Goal: Transaction & Acquisition: Purchase product/service

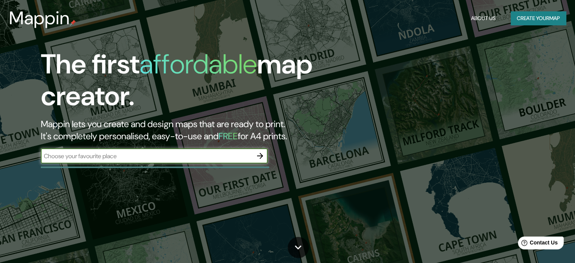
click at [218, 158] on input "text" at bounding box center [147, 156] width 212 height 9
type input "[GEOGRAPHIC_DATA][PERSON_NAME]"
click at [260, 152] on icon "button" at bounding box center [259, 155] width 9 height 9
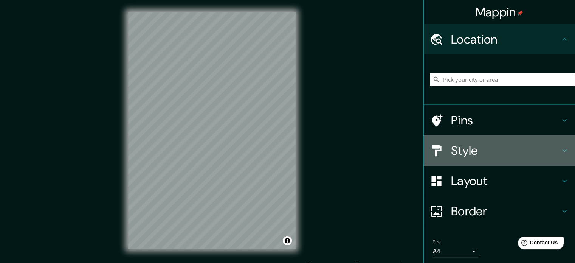
click at [512, 150] on h4 "Style" at bounding box center [505, 150] width 109 height 15
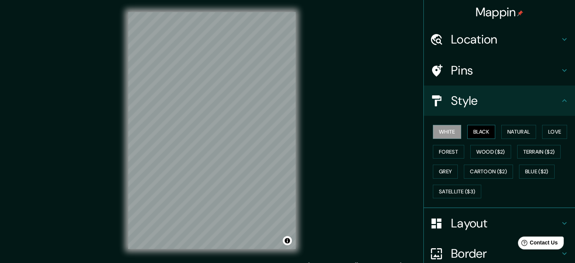
click at [475, 126] on button "Black" at bounding box center [481, 132] width 28 height 14
click at [508, 130] on button "Natural" at bounding box center [518, 132] width 35 height 14
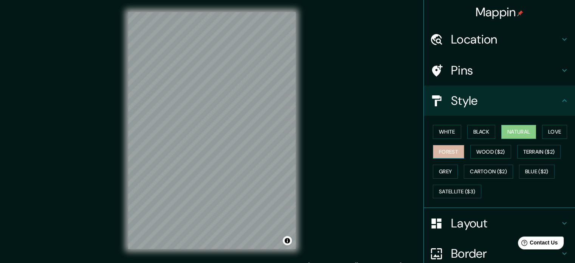
click at [444, 152] on button "Forest" at bounding box center [448, 152] width 31 height 14
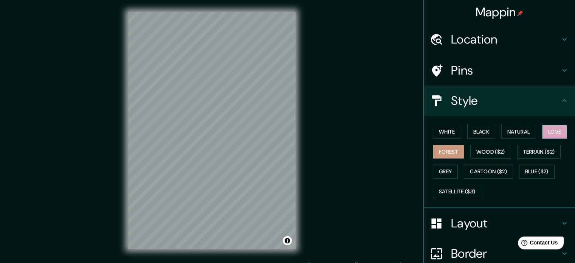
click at [542, 132] on button "Love" at bounding box center [554, 132] width 25 height 14
click at [520, 130] on button "Natural" at bounding box center [518, 132] width 35 height 14
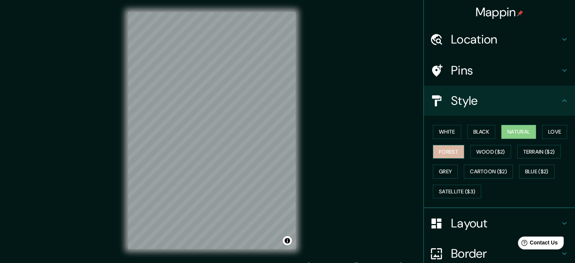
click at [456, 147] on button "Forest" at bounding box center [448, 152] width 31 height 14
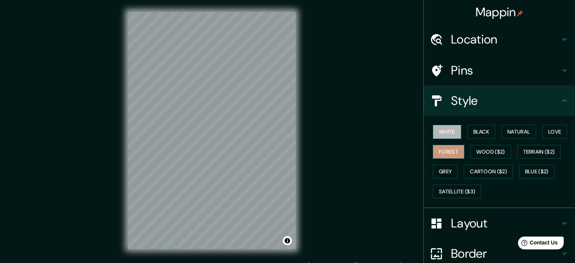
click at [447, 134] on button "White" at bounding box center [447, 132] width 28 height 14
click at [469, 134] on button "Black" at bounding box center [481, 132] width 28 height 14
click at [445, 149] on button "Forest" at bounding box center [448, 152] width 31 height 14
click at [452, 222] on h4 "Layout" at bounding box center [505, 222] width 109 height 15
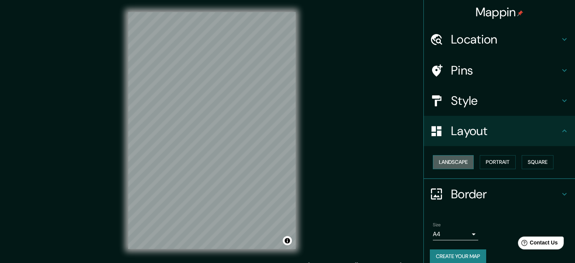
click at [449, 161] on button "Landscape" at bounding box center [453, 162] width 41 height 14
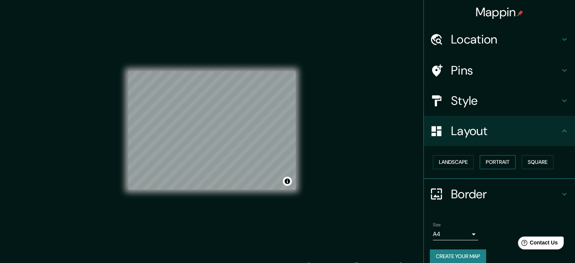
click at [480, 159] on button "Portrait" at bounding box center [498, 162] width 36 height 14
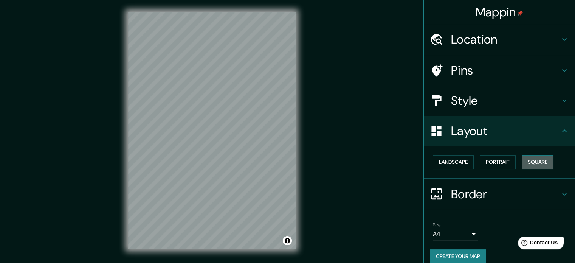
click at [522, 161] on button "Square" at bounding box center [538, 162] width 32 height 14
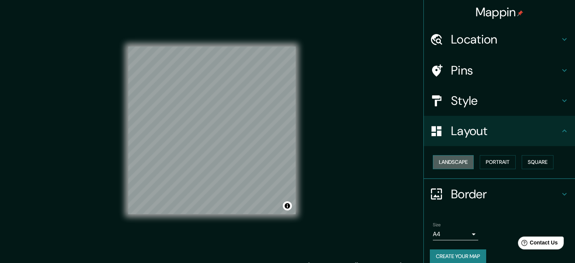
click at [463, 161] on button "Landscape" at bounding box center [453, 162] width 41 height 14
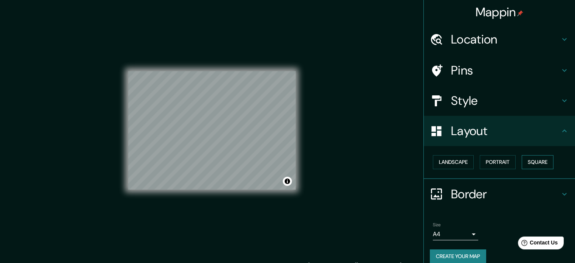
click at [535, 161] on button "Square" at bounding box center [538, 162] width 32 height 14
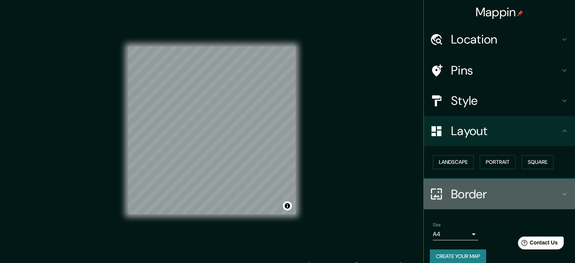
click at [458, 191] on h4 "Border" at bounding box center [505, 193] width 109 height 15
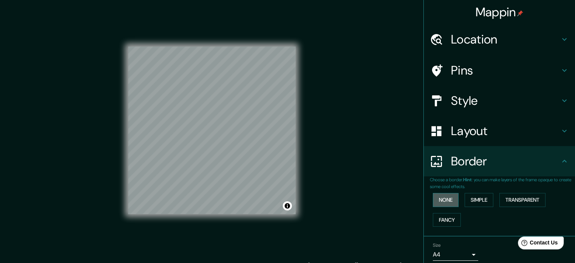
click at [443, 200] on button "None" at bounding box center [446, 200] width 26 height 14
click at [472, 201] on button "Simple" at bounding box center [478, 200] width 29 height 14
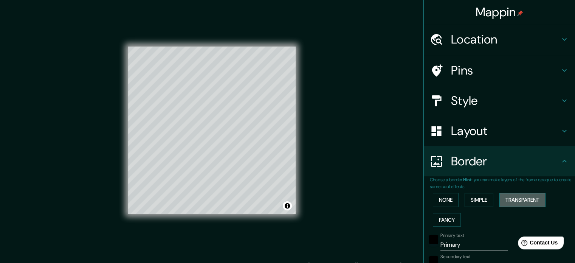
click at [506, 198] on button "Transparent" at bounding box center [522, 200] width 46 height 14
click at [447, 219] on button "Fancy" at bounding box center [447, 220] width 28 height 14
click at [440, 201] on button "None" at bounding box center [446, 200] width 26 height 14
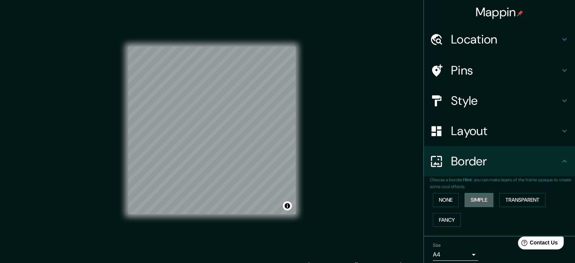
click at [467, 203] on button "Simple" at bounding box center [478, 200] width 29 height 14
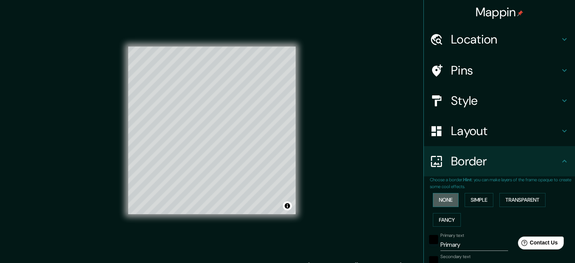
click at [444, 200] on button "None" at bounding box center [446, 200] width 26 height 14
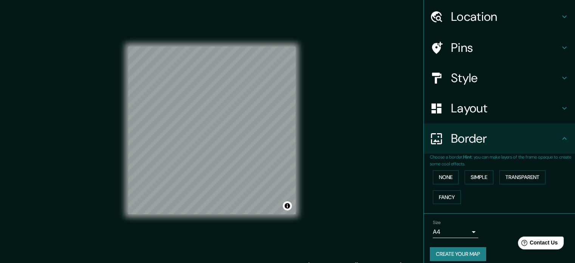
scroll to position [29, 0]
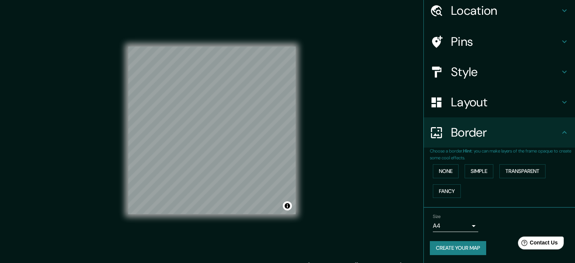
click at [464, 222] on body "Mappin Location Pins Style Layout Border Choose a border. Hint : you can make l…" at bounding box center [287, 131] width 575 height 263
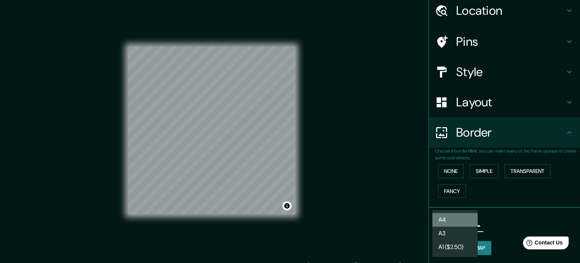
click at [463, 218] on li "A4" at bounding box center [455, 220] width 45 height 14
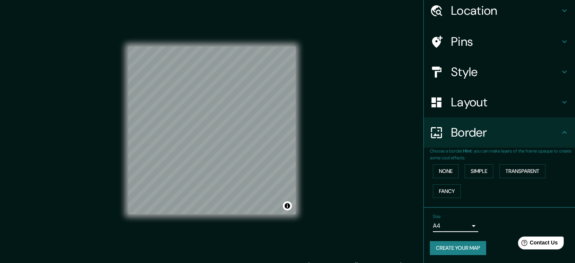
click at [467, 225] on body "Mappin Location Pins Style Layout Border Choose a border. Hint : you can make l…" at bounding box center [287, 131] width 575 height 263
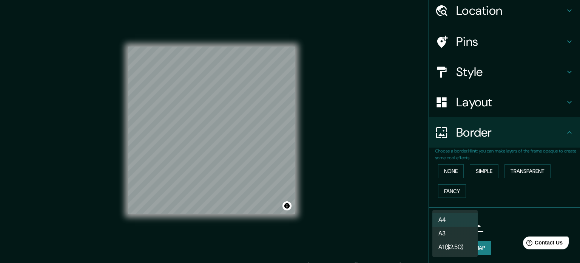
click at [452, 231] on li "A3" at bounding box center [455, 233] width 45 height 14
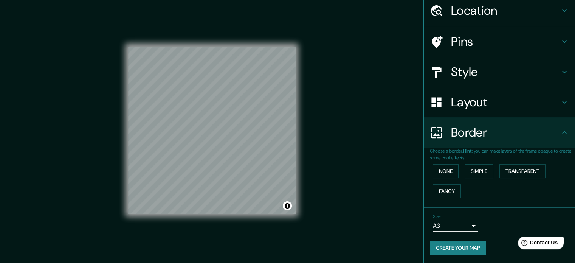
click at [465, 222] on body "Mappin Location Pins Style Layout Border Choose a border. Hint : you can make l…" at bounding box center [287, 131] width 575 height 263
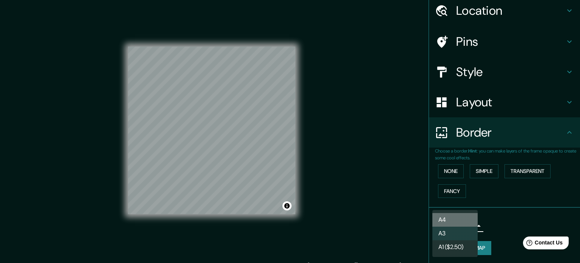
click at [447, 220] on li "A4" at bounding box center [455, 220] width 45 height 14
type input "single"
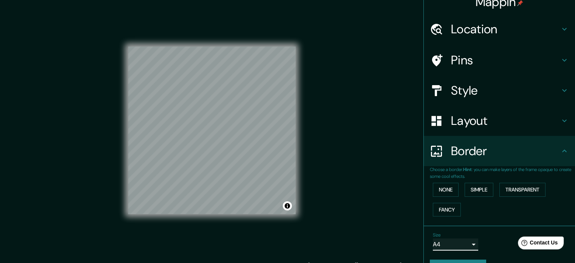
scroll to position [0, 0]
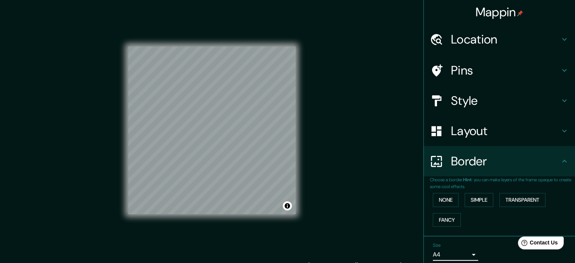
click at [497, 38] on h4 "Location" at bounding box center [505, 39] width 109 height 15
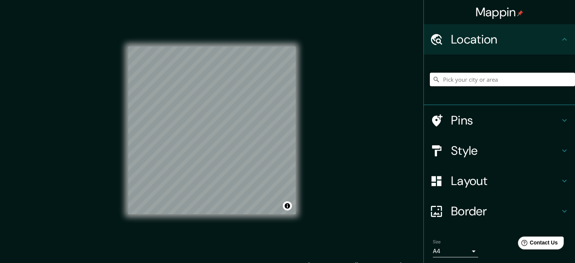
click at [488, 78] on input "Pick your city or area" at bounding box center [502, 80] width 145 height 14
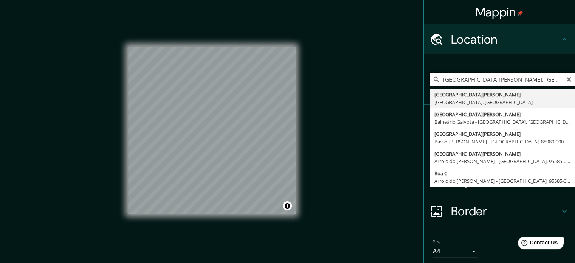
type input "[GEOGRAPHIC_DATA][PERSON_NAME], [GEOGRAPHIC_DATA], [GEOGRAPHIC_DATA]"
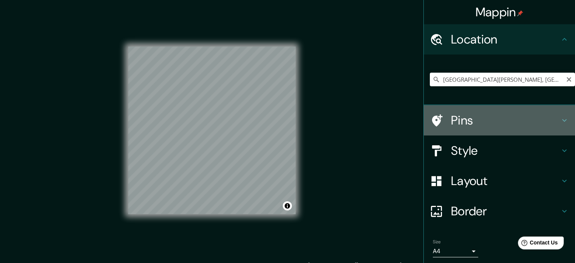
click at [560, 116] on icon at bounding box center [564, 120] width 9 height 9
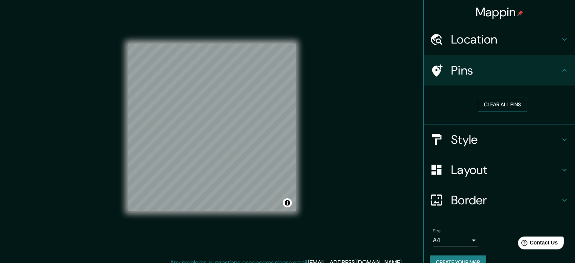
scroll to position [10, 0]
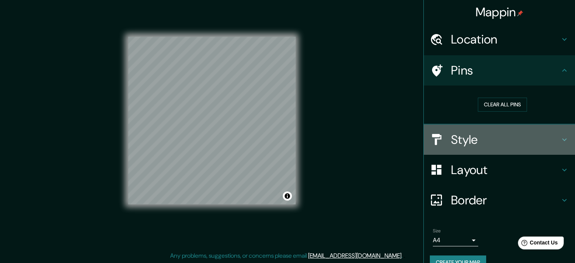
click at [497, 141] on h4 "Style" at bounding box center [505, 139] width 109 height 15
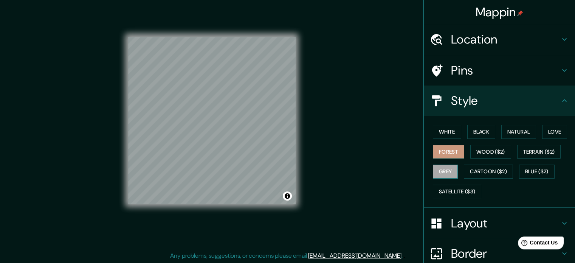
click at [442, 166] on button "Grey" at bounding box center [445, 171] width 25 height 14
click at [436, 150] on button "Forest" at bounding box center [448, 152] width 31 height 14
click at [446, 132] on button "White" at bounding box center [447, 132] width 28 height 14
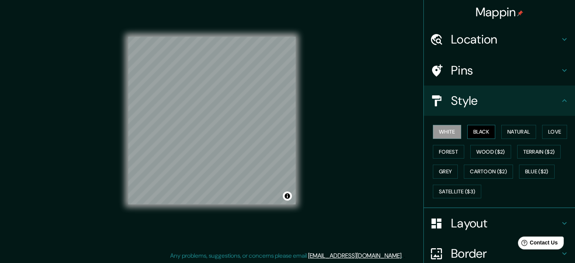
click at [481, 133] on button "Black" at bounding box center [481, 132] width 28 height 14
click at [444, 172] on button "Grey" at bounding box center [445, 171] width 25 height 14
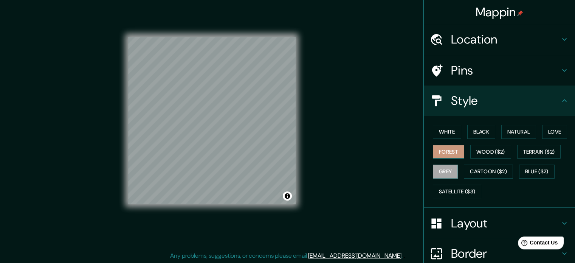
click at [444, 147] on button "Forest" at bounding box center [448, 152] width 31 height 14
click at [451, 186] on button "Satellite ($3)" at bounding box center [457, 191] width 48 height 14
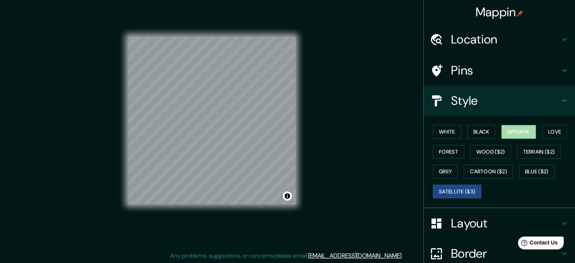
click at [510, 131] on button "Natural" at bounding box center [518, 132] width 35 height 14
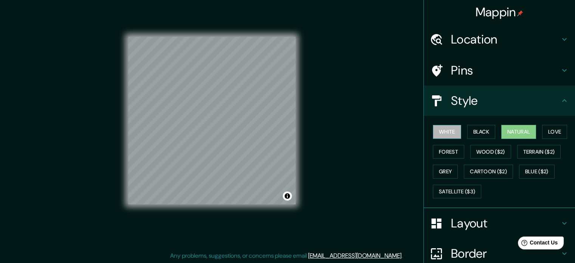
click at [444, 136] on button "White" at bounding box center [447, 132] width 28 height 14
click at [444, 154] on button "Forest" at bounding box center [448, 152] width 31 height 14
click at [513, 131] on button "Natural" at bounding box center [518, 132] width 35 height 14
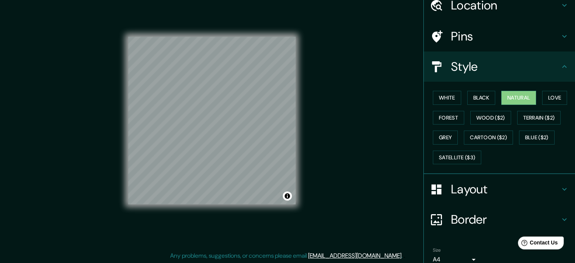
scroll to position [67, 0]
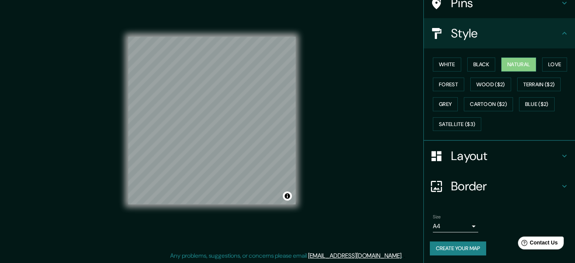
click at [464, 247] on button "Create your map" at bounding box center [458, 248] width 56 height 14
click at [466, 251] on div "Create your map" at bounding box center [499, 248] width 139 height 14
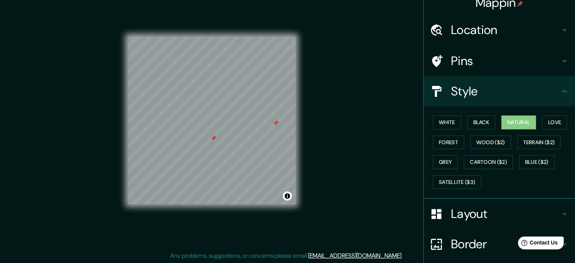
scroll to position [0, 0]
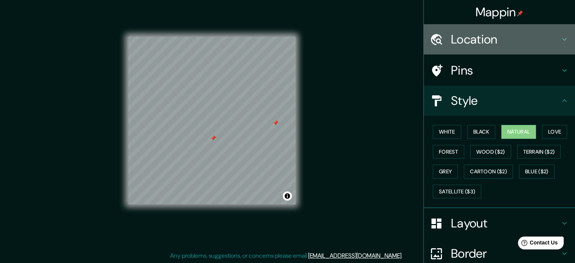
click at [493, 42] on h4 "Location" at bounding box center [505, 39] width 109 height 15
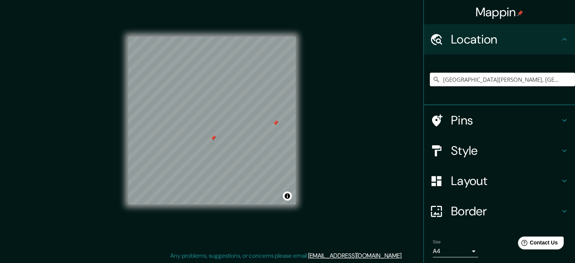
click at [474, 122] on h4 "Pins" at bounding box center [505, 120] width 109 height 15
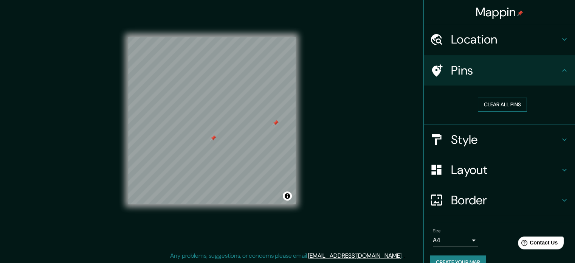
click at [489, 105] on button "Clear all pins" at bounding box center [502, 105] width 49 height 14
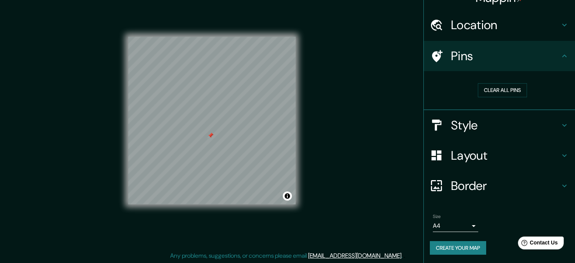
click at [457, 243] on button "Create your map" at bounding box center [458, 248] width 56 height 14
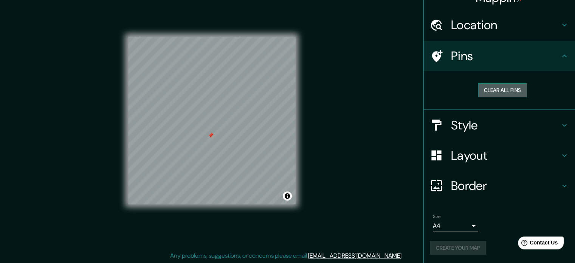
click at [498, 88] on button "Clear all pins" at bounding box center [502, 90] width 49 height 14
click at [445, 243] on div "Create your map" at bounding box center [499, 248] width 139 height 14
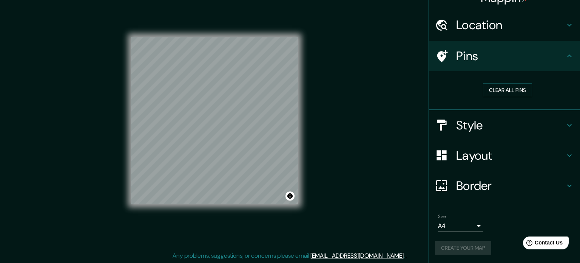
click at [463, 220] on body "Mappin Location [GEOGRAPHIC_DATA][PERSON_NAME], [GEOGRAPHIC_DATA], [GEOGRAPHIC_…" at bounding box center [290, 121] width 580 height 263
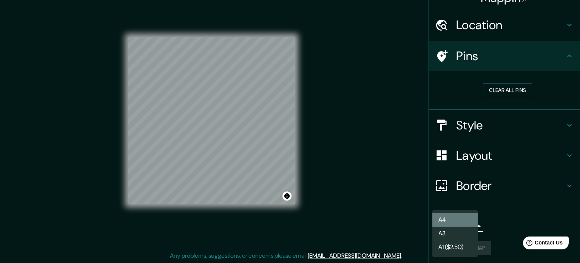
click at [466, 223] on li "A4" at bounding box center [455, 220] width 45 height 14
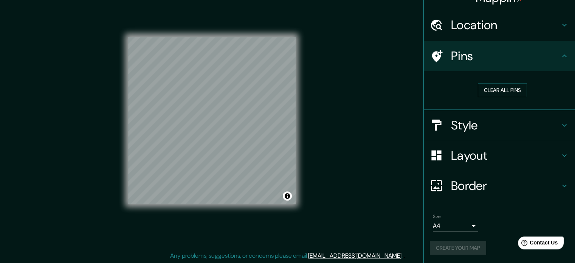
click at [437, 245] on div "Create your map" at bounding box center [499, 248] width 139 height 14
click at [464, 245] on button "Create your map" at bounding box center [458, 248] width 56 height 14
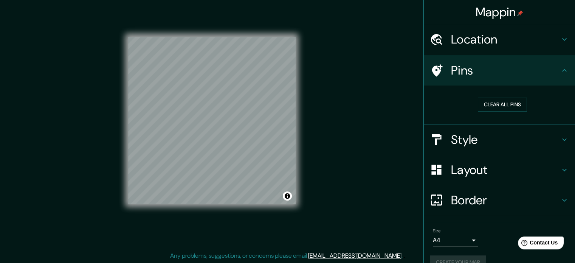
scroll to position [0, 0]
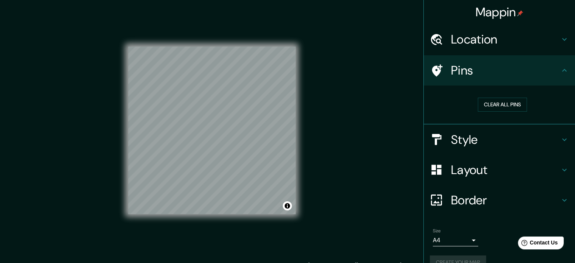
click at [501, 13] on h4 "Mappin" at bounding box center [499, 12] width 48 height 15
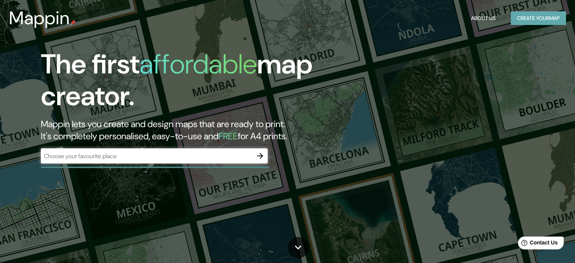
click at [518, 17] on button "Create your map" at bounding box center [538, 18] width 55 height 14
